Goal: Task Accomplishment & Management: Complete application form

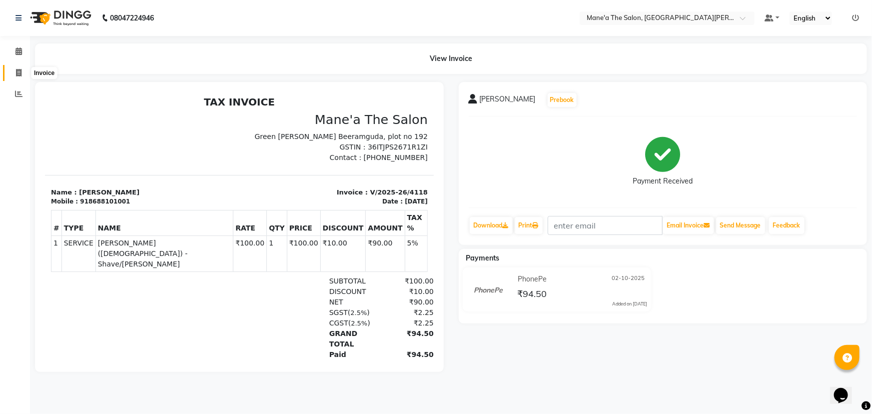
click at [17, 71] on icon at bounding box center [18, 72] width 5 height 7
select select "service"
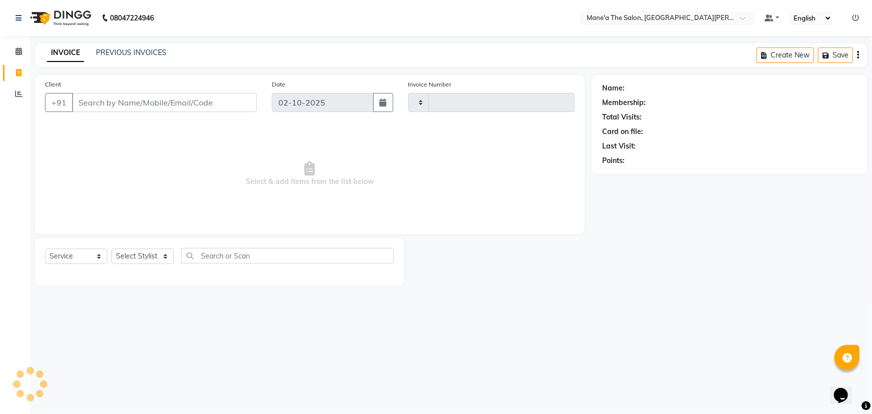
type input "4119"
select select "7205"
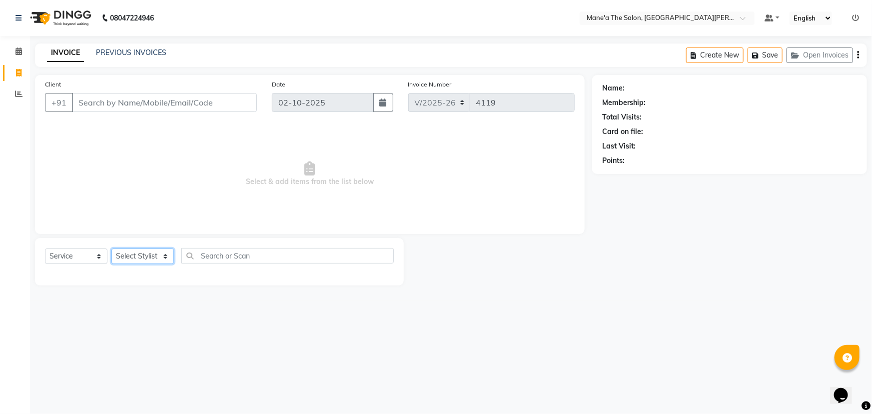
click at [166, 253] on select "Select Stylist Anil Faeam Junaid New Manager [PERSON_NAME] Owner Rani [PERSON_N…" at bounding box center [142, 255] width 62 height 15
select select "87897"
click at [111, 248] on select "Select Stylist Anil Faeam Junaid New Manager [PERSON_NAME] Owner Rani [PERSON_N…" at bounding box center [142, 255] width 62 height 15
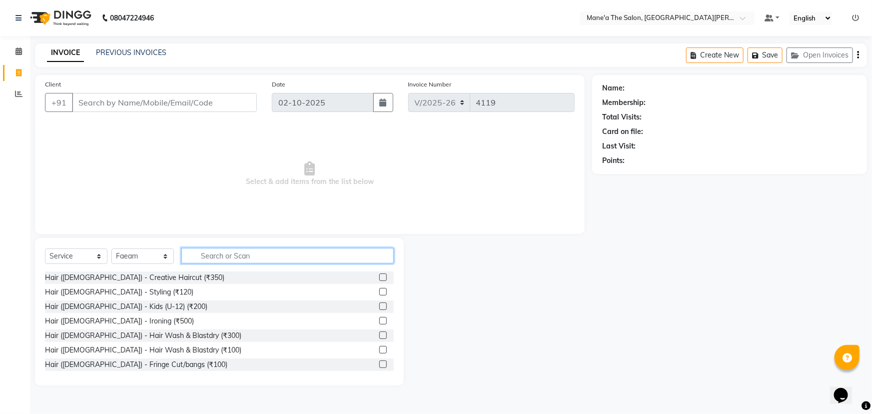
click at [213, 255] on input "text" at bounding box center [287, 255] width 212 height 15
type input "200"
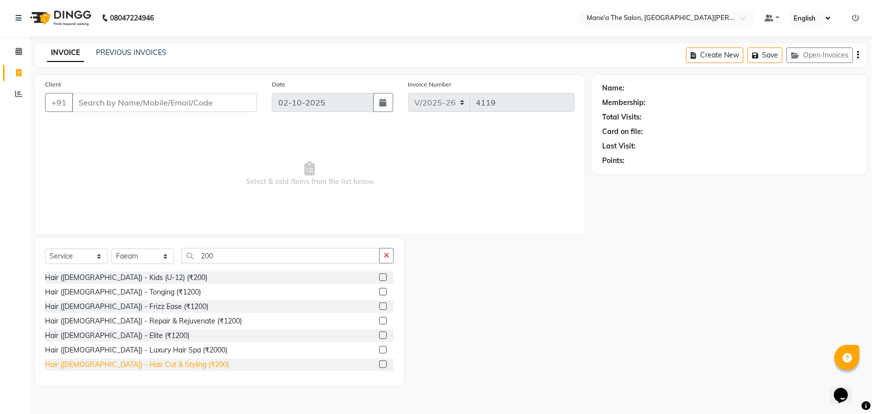
click at [130, 366] on div "Hair ([DEMOGRAPHIC_DATA]) - Hair Cut & Styling (₹200)" at bounding box center [137, 364] width 184 height 10
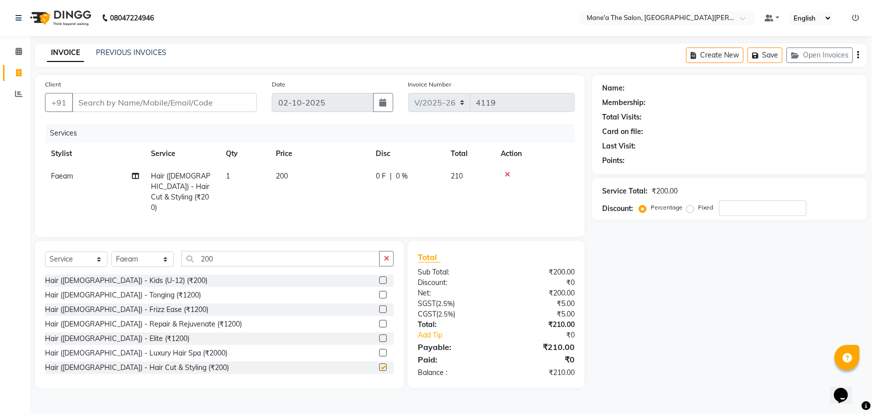
checkbox input "false"
click at [251, 261] on input "200" at bounding box center [280, 258] width 198 height 15
type input "2"
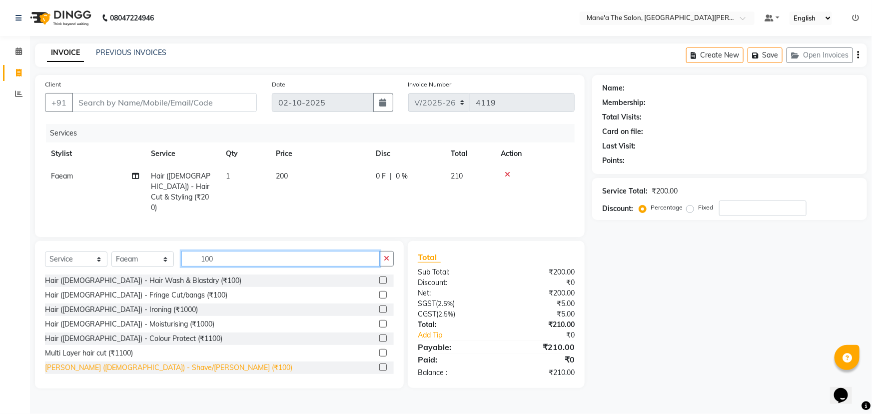
type input "100"
click at [146, 363] on div "[PERSON_NAME] ([DEMOGRAPHIC_DATA]) - Shave/[PERSON_NAME] (₹100)" at bounding box center [168, 367] width 247 height 10
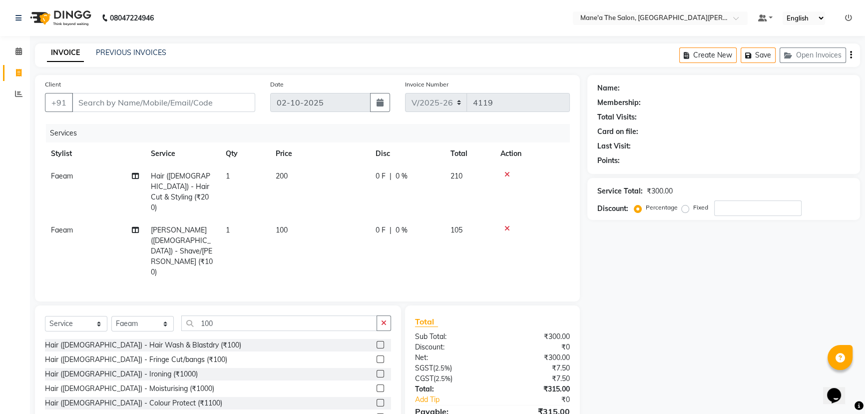
checkbox input "false"
click at [137, 100] on input "Client" at bounding box center [163, 102] width 183 height 19
type input "8"
type input "0"
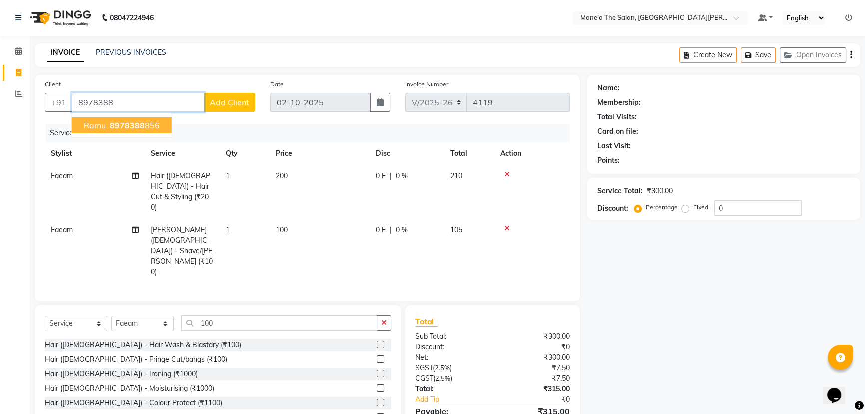
click at [101, 129] on span "ramu" at bounding box center [95, 125] width 22 height 10
type input "8978388856"
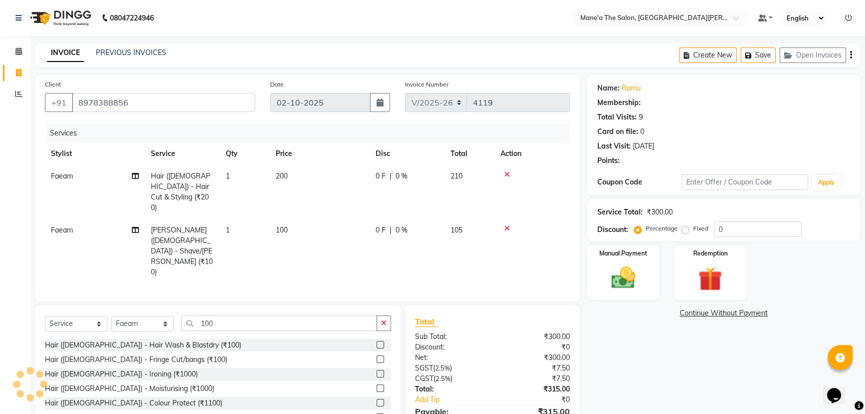
select select "1: Object"
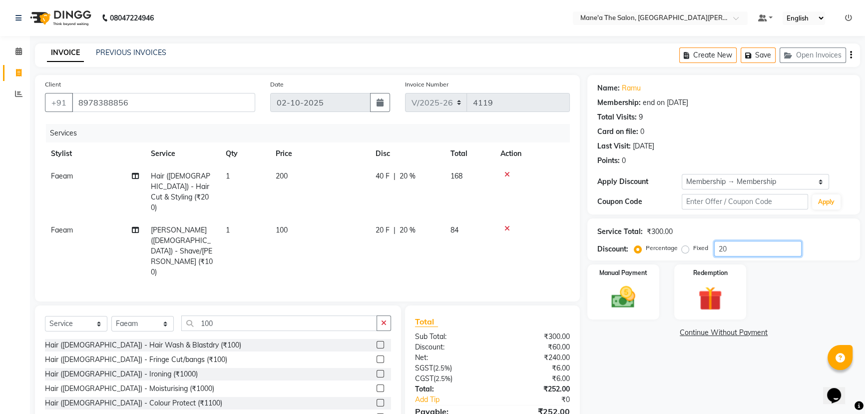
click at [733, 244] on input "20" at bounding box center [757, 248] width 87 height 15
type input "2"
type input "10"
click at [638, 274] on label "Manual Payment" at bounding box center [623, 271] width 50 height 9
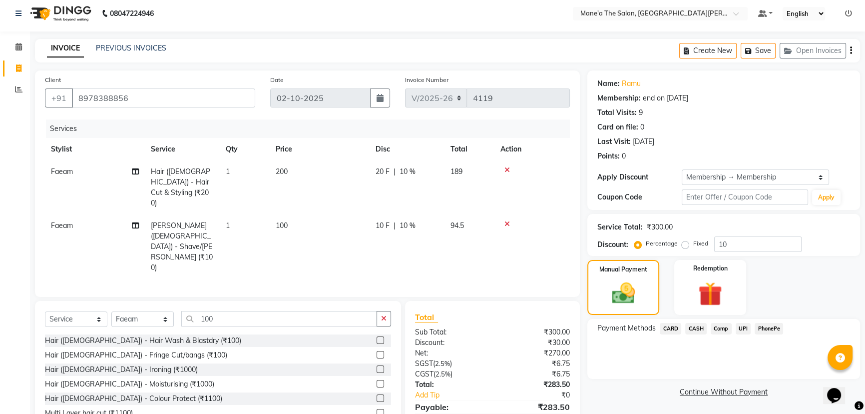
scroll to position [8, 0]
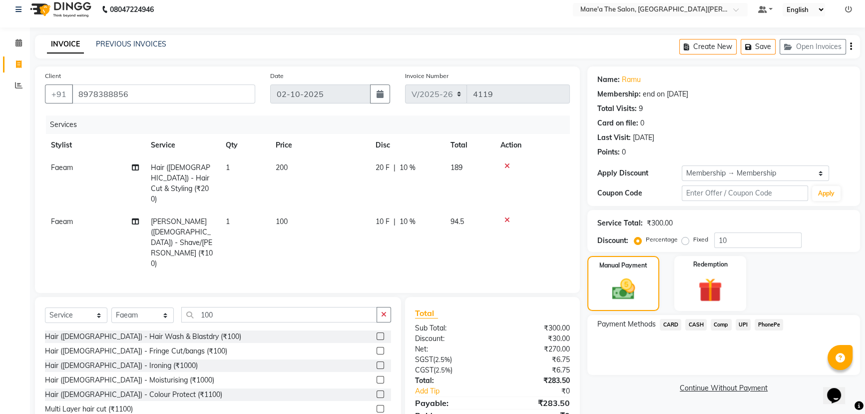
click at [770, 325] on span "PhonePe" at bounding box center [769, 324] width 28 height 11
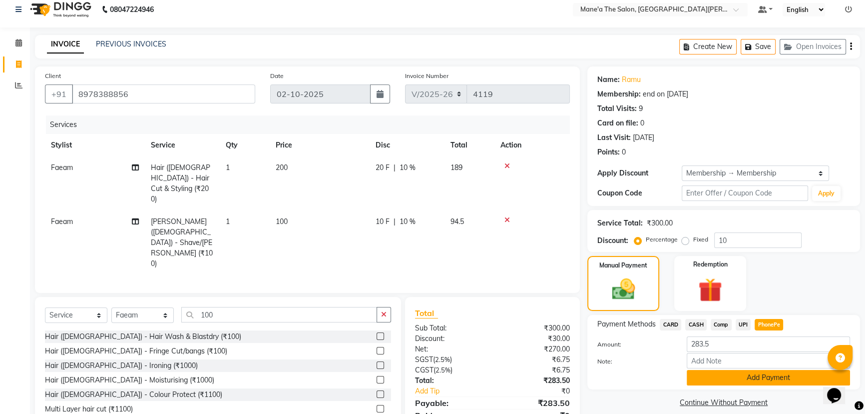
click at [769, 375] on button "Add Payment" at bounding box center [768, 377] width 163 height 15
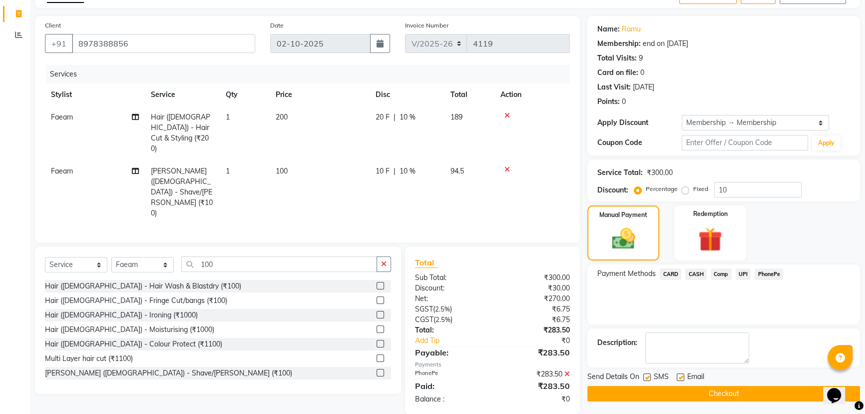
scroll to position [60, 0]
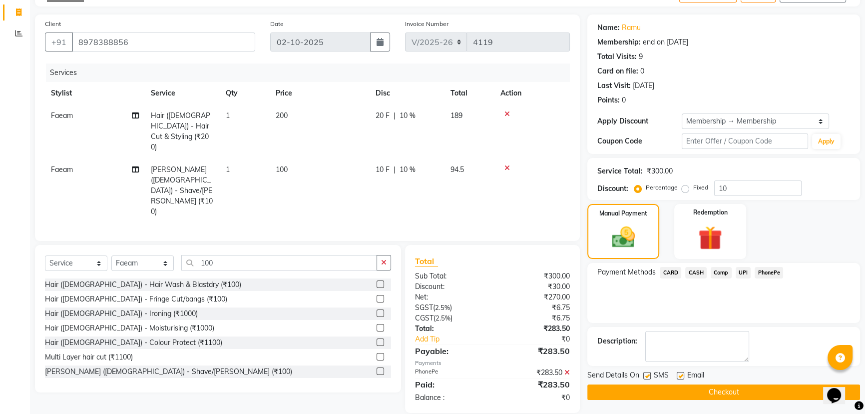
click at [733, 389] on button "Checkout" at bounding box center [723, 391] width 273 height 15
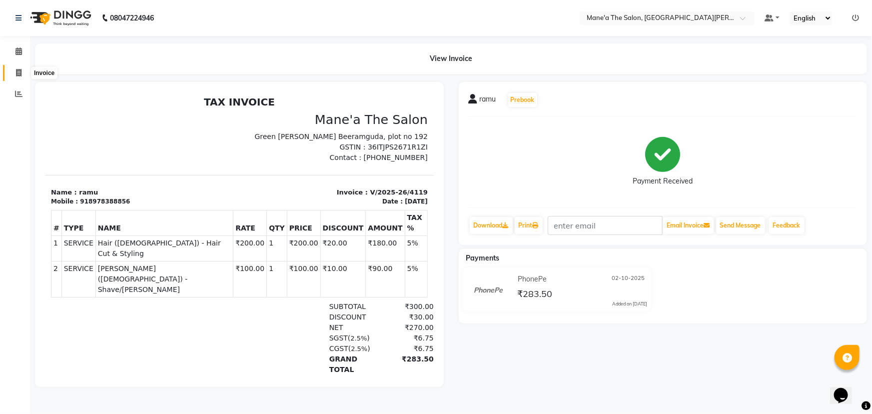
click at [14, 72] on span at bounding box center [18, 72] width 17 height 11
select select "7205"
select select "service"
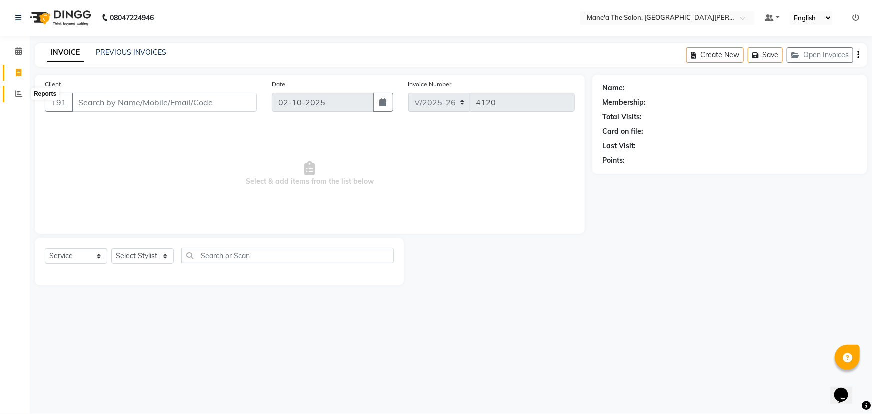
click at [11, 95] on span at bounding box center [18, 93] width 17 height 11
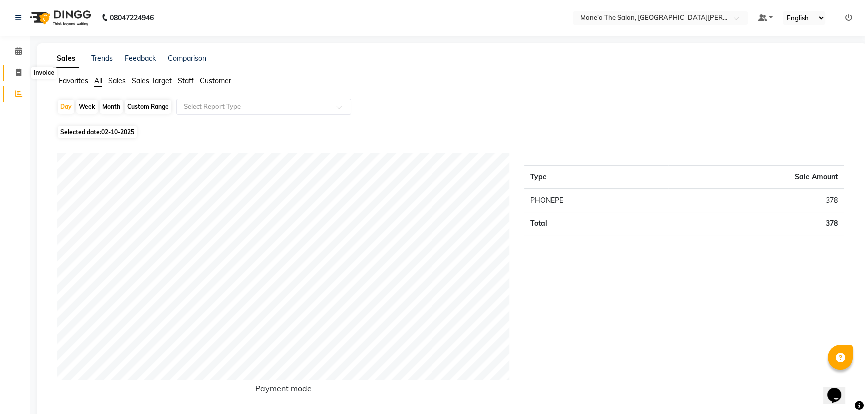
click at [16, 69] on icon at bounding box center [18, 72] width 5 height 7
select select "service"
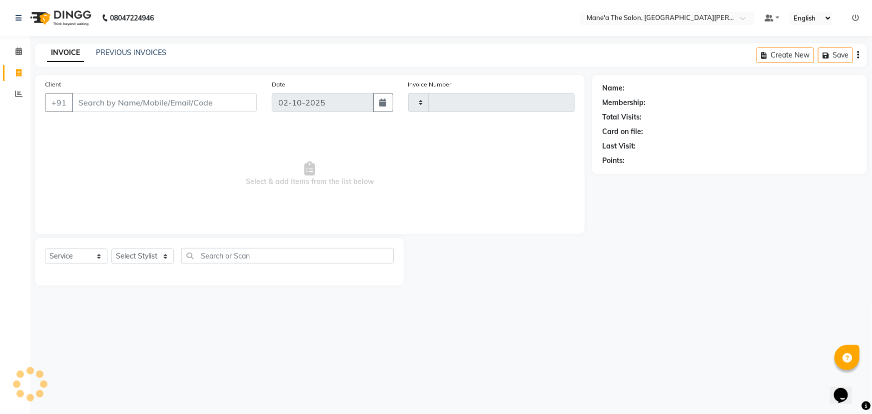
type input "4120"
select select "7205"
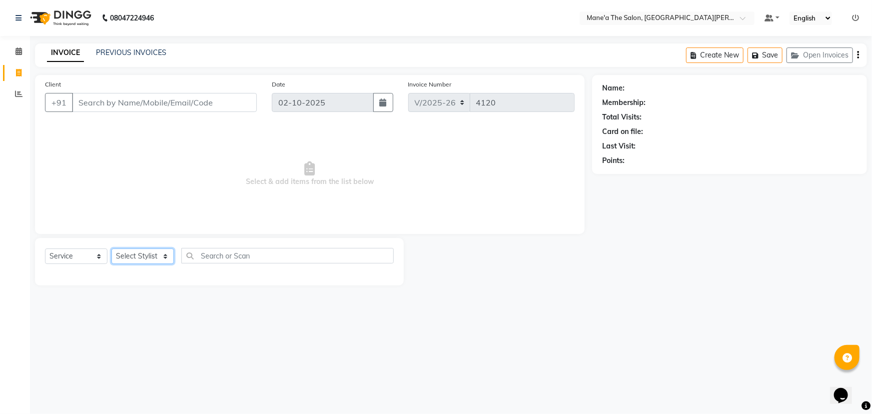
click at [167, 254] on select "Select Stylist Anil Faeam Junaid New Manager [PERSON_NAME] Owner Rani [PERSON_N…" at bounding box center [142, 255] width 62 height 15
select select "82059"
click at [111, 248] on select "Select Stylist Anil Faeam Junaid New Manager [PERSON_NAME] Owner Rani [PERSON_N…" at bounding box center [142, 255] width 62 height 15
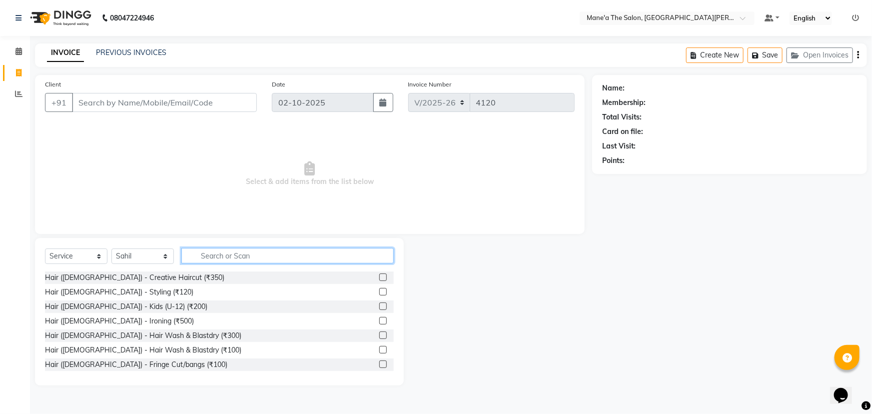
click at [220, 258] on input "text" at bounding box center [287, 255] width 212 height 15
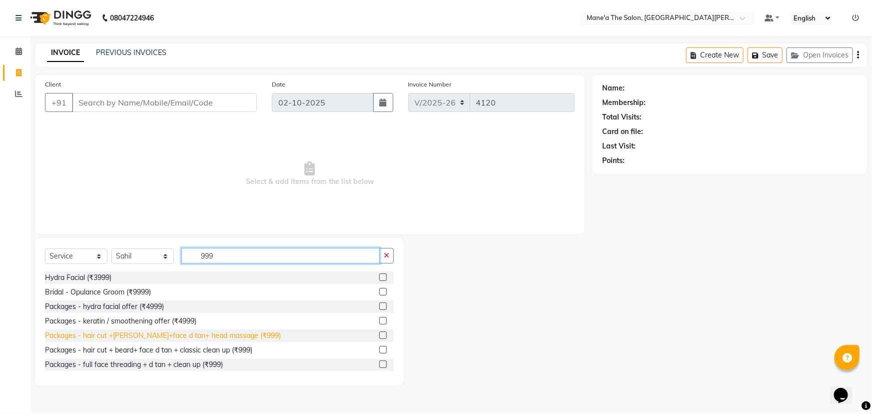
type input "999"
click at [145, 335] on div "Packages - hair cut +[PERSON_NAME]+face d tan+ head massage (₹999)" at bounding box center [163, 335] width 236 height 10
checkbox input "false"
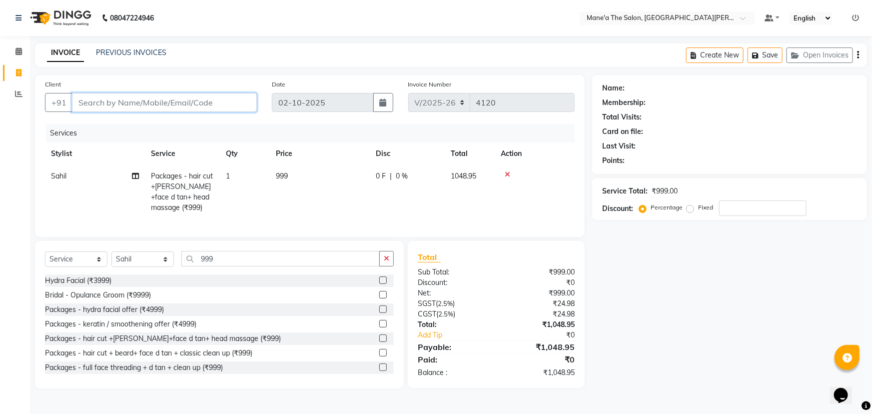
click at [181, 101] on input "Client" at bounding box center [164, 102] width 185 height 19
type input "8"
type input "0"
type input "8469892663"
click at [236, 106] on span "Add Client" at bounding box center [230, 102] width 39 height 10
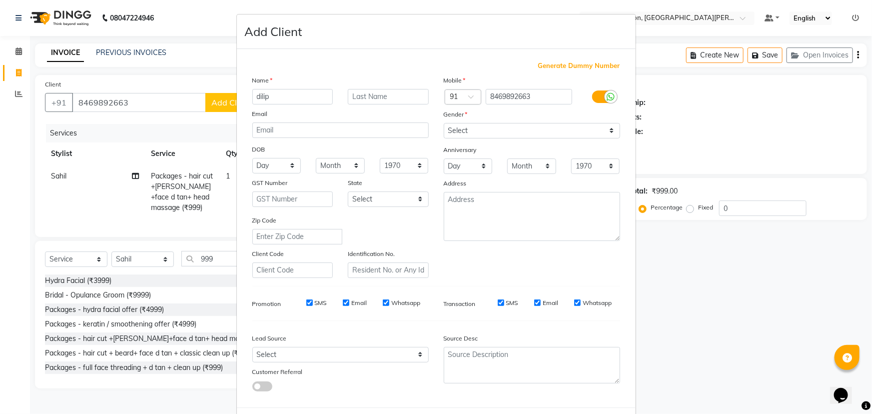
type input "dilip"
click at [370, 96] on input "text" at bounding box center [388, 96] width 81 height 15
type input "kumar"
click at [463, 127] on select "Select [DEMOGRAPHIC_DATA] [DEMOGRAPHIC_DATA] Other Prefer Not To Say" at bounding box center [532, 130] width 176 height 15
select select "[DEMOGRAPHIC_DATA]"
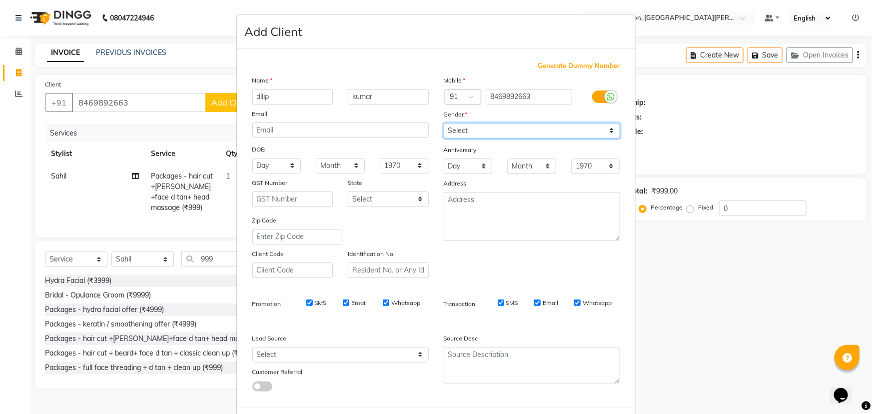
click at [444, 123] on select "Select [DEMOGRAPHIC_DATA] [DEMOGRAPHIC_DATA] Other Prefer Not To Say" at bounding box center [532, 130] width 176 height 15
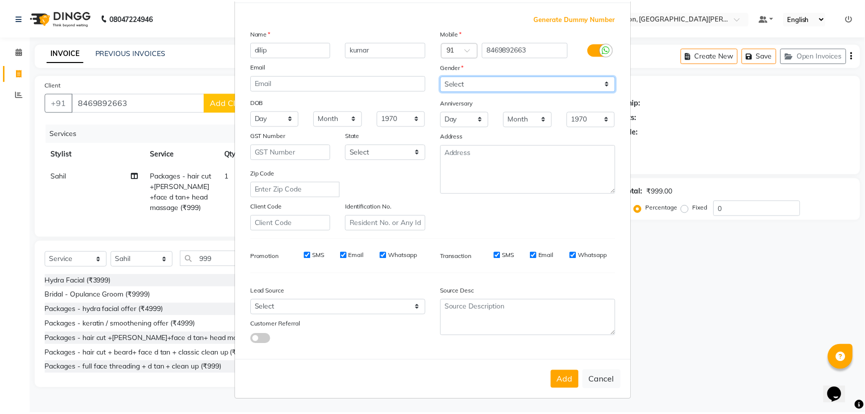
scroll to position [50, 0]
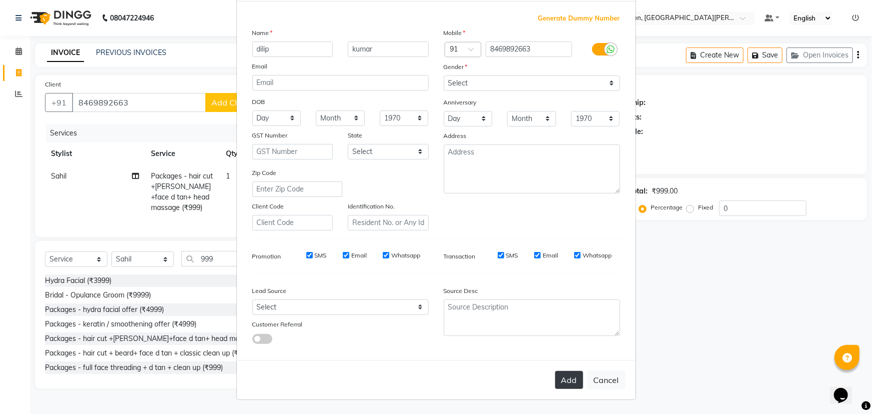
click at [565, 381] on button "Add" at bounding box center [569, 380] width 28 height 18
select select
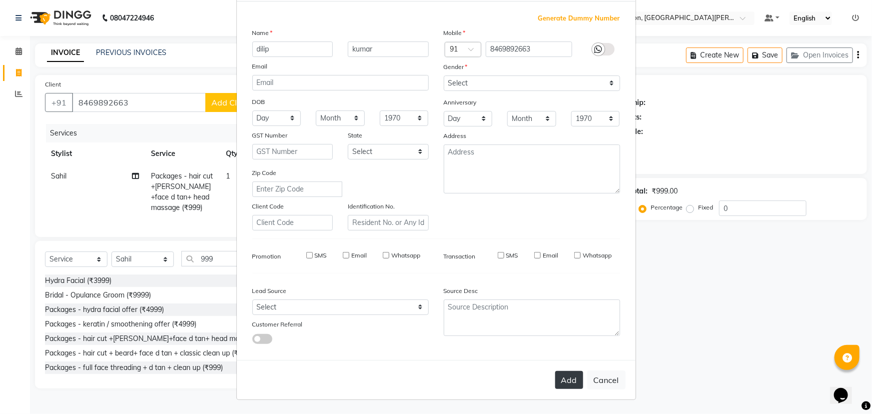
select select
checkbox input "false"
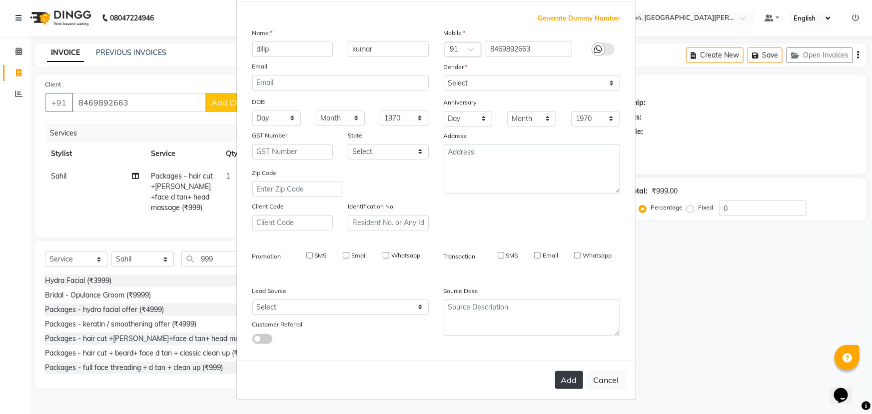
checkbox input "false"
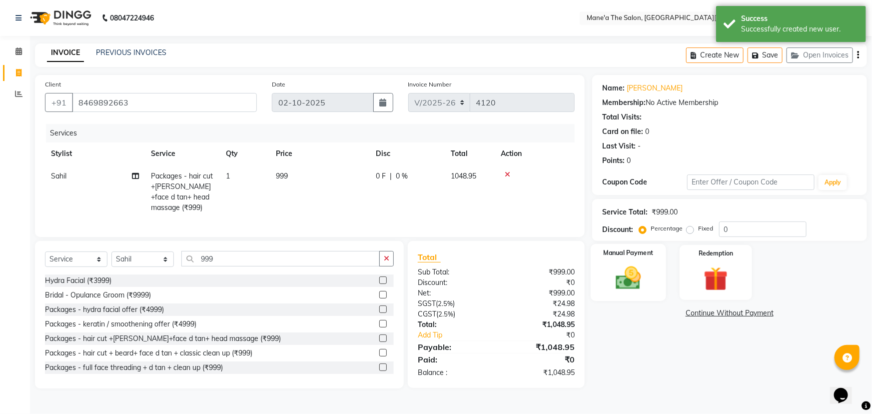
click at [646, 280] on img at bounding box center [628, 277] width 41 height 29
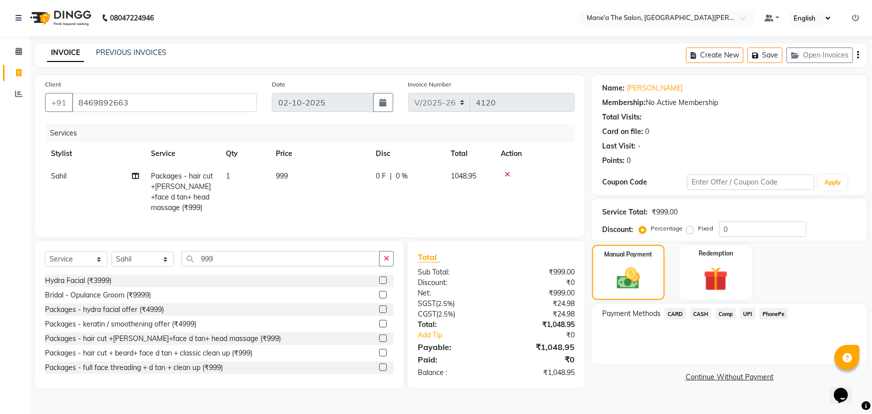
click at [775, 317] on span "PhonePe" at bounding box center [773, 313] width 28 height 11
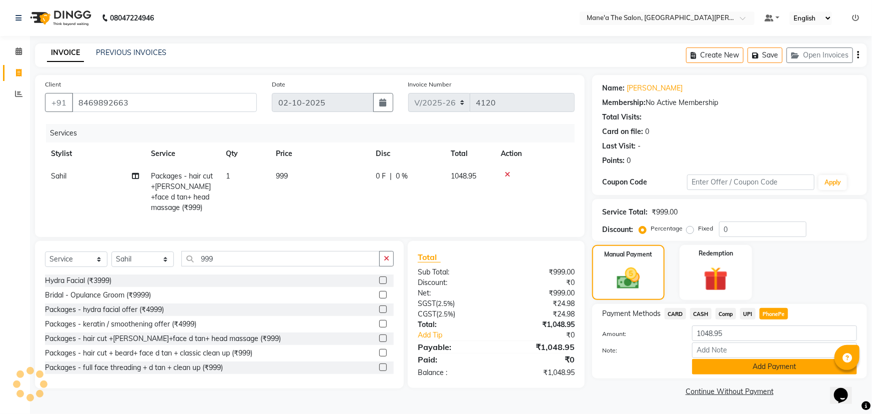
click at [782, 366] on button "Add Payment" at bounding box center [774, 366] width 165 height 15
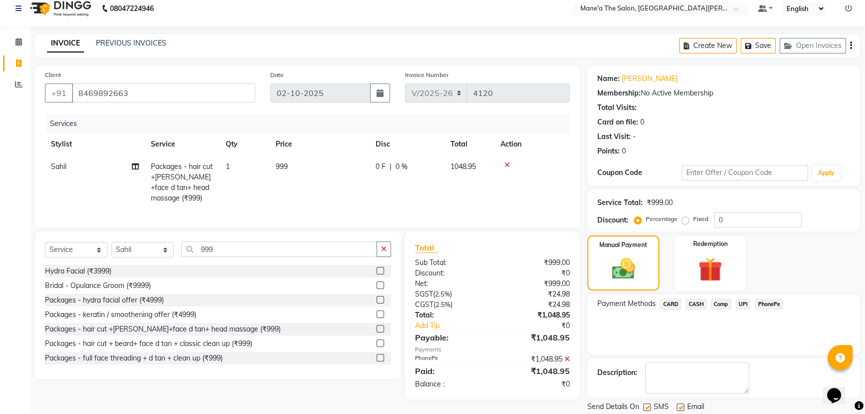
scroll to position [41, 0]
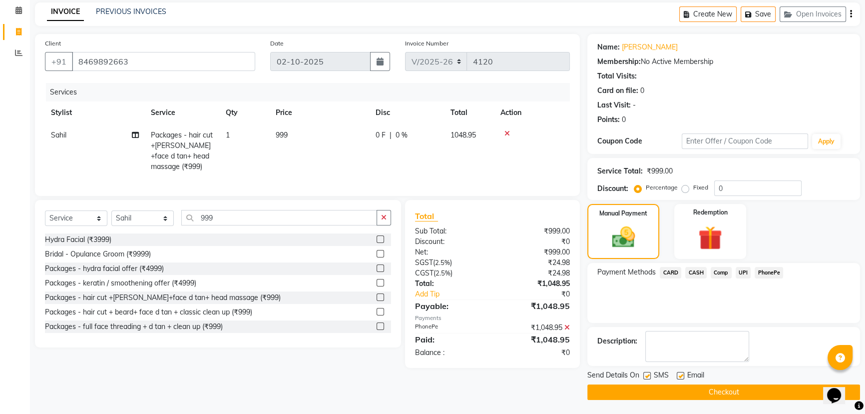
click at [769, 386] on button "Checkout" at bounding box center [723, 391] width 273 height 15
